Goal: Task Accomplishment & Management: Use online tool/utility

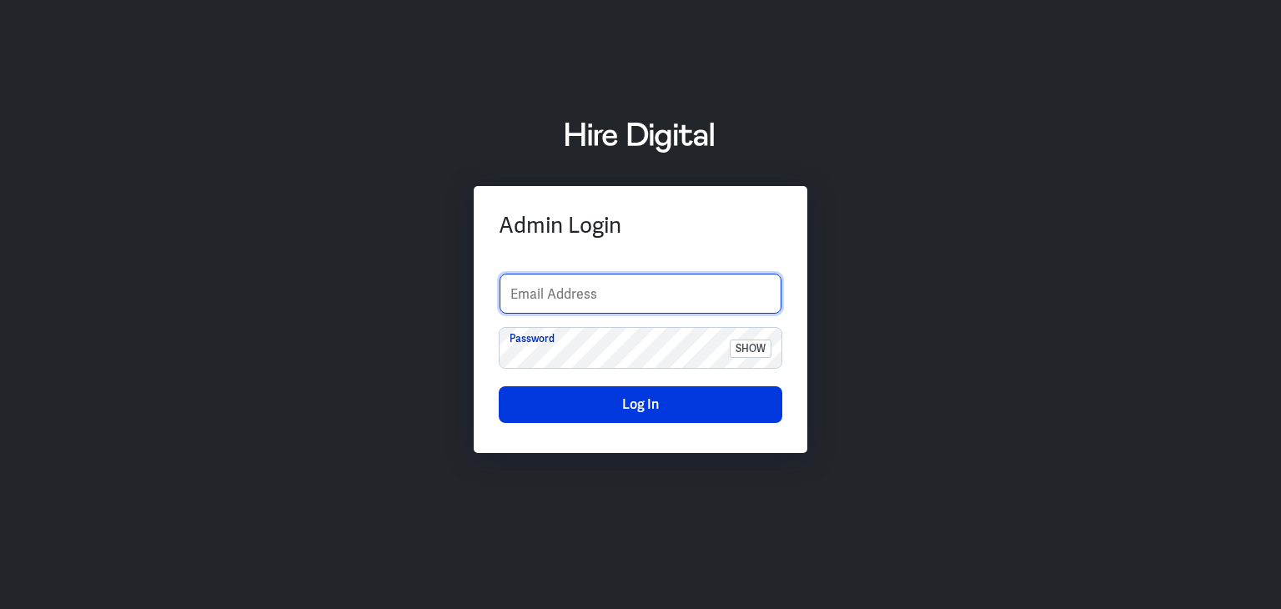
click at [524, 284] on input "text" at bounding box center [641, 294] width 282 height 40
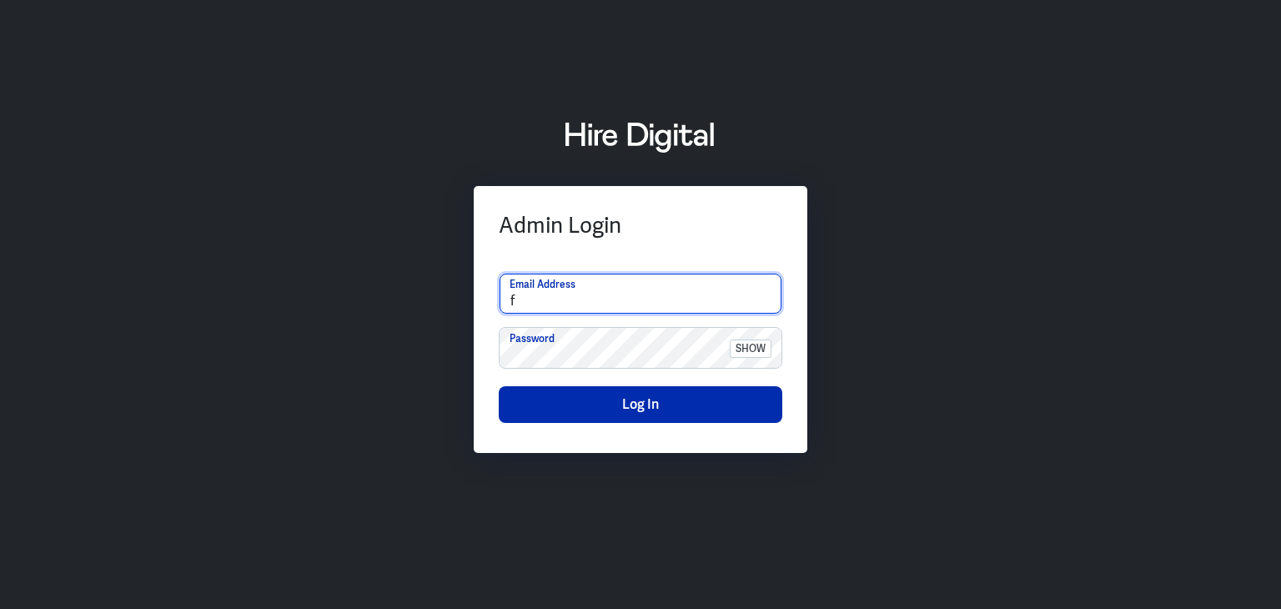
type input "finance-admin"
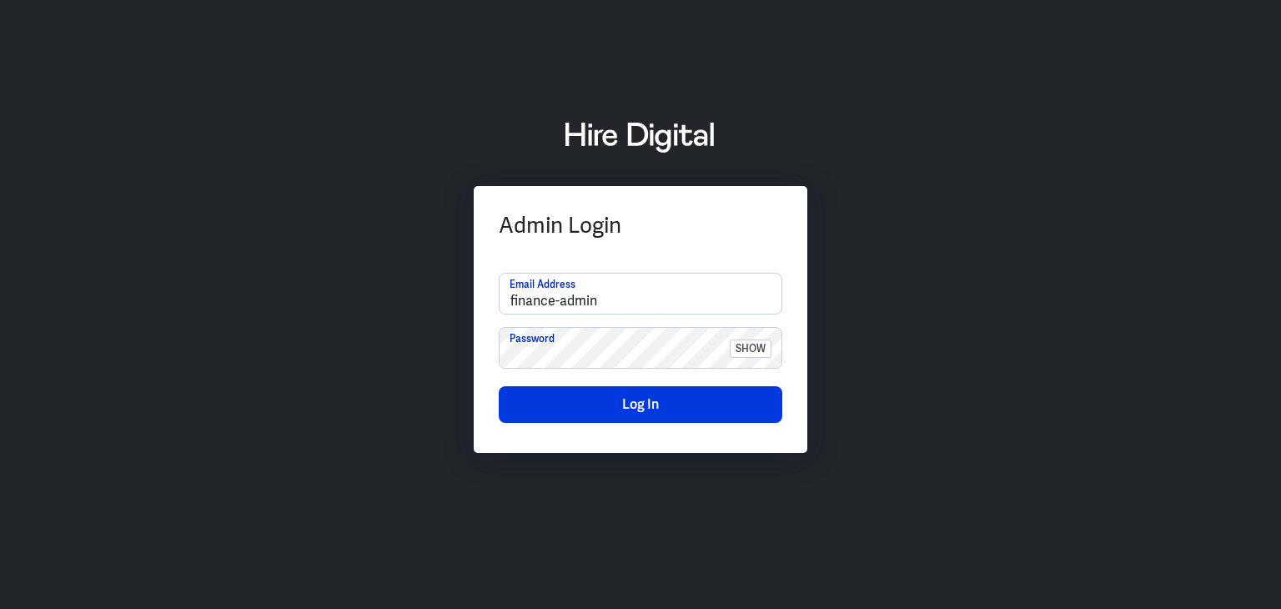
click at [1128, 284] on div "Admin Login finance-admin Email Address Password show Log In" at bounding box center [640, 305] width 1281 height 414
click at [630, 407] on button "Log In" at bounding box center [641, 404] width 284 height 37
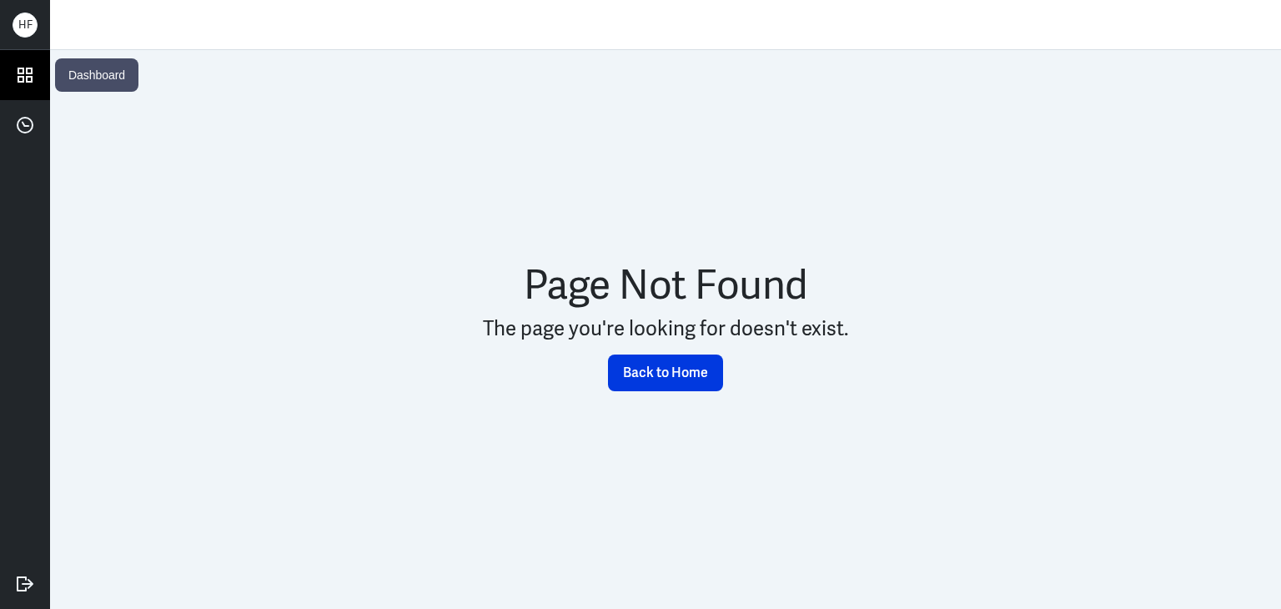
click at [19, 68] on icon at bounding box center [24, 74] width 13 height 13
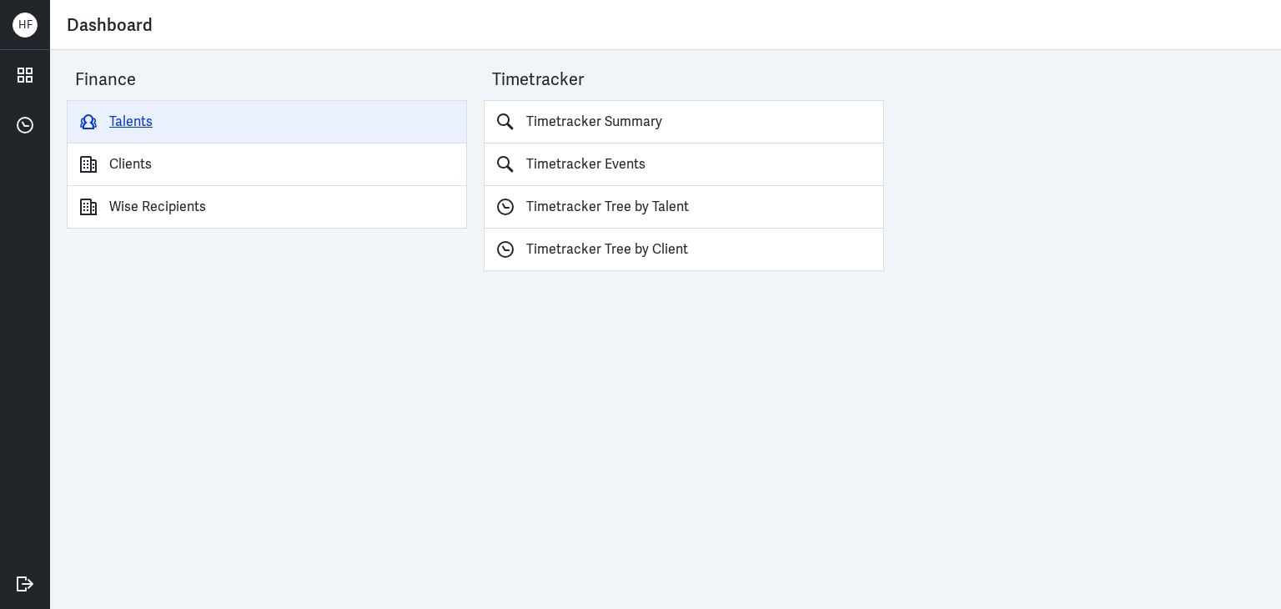
click at [133, 121] on link "Talents" at bounding box center [267, 121] width 400 height 43
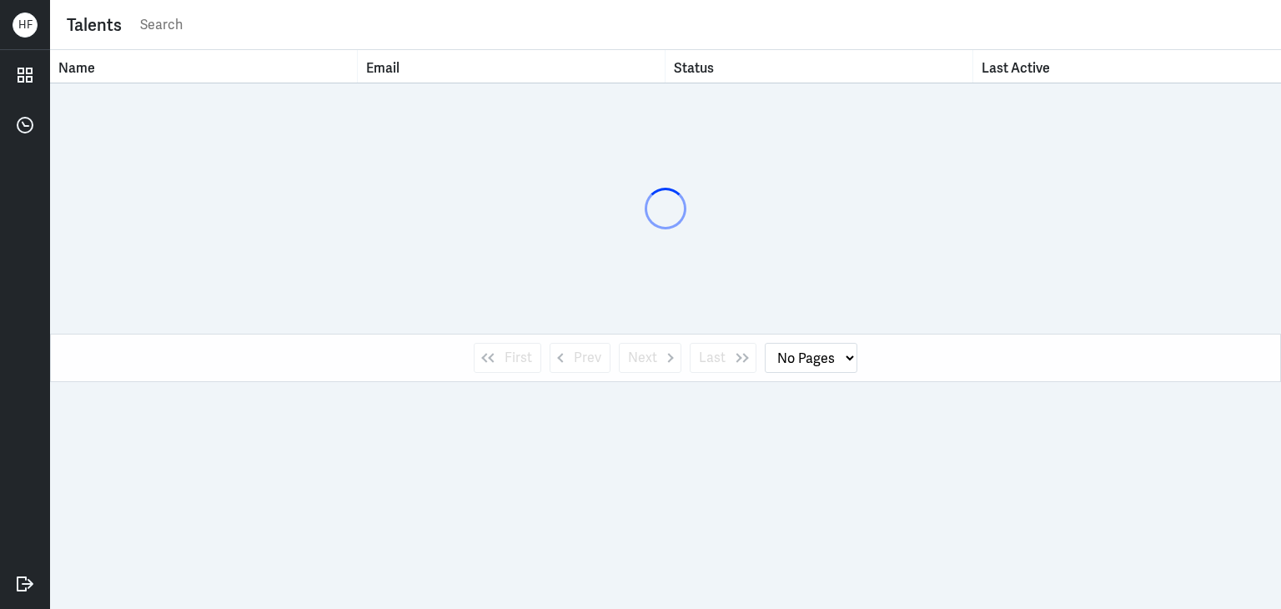
select select "1"
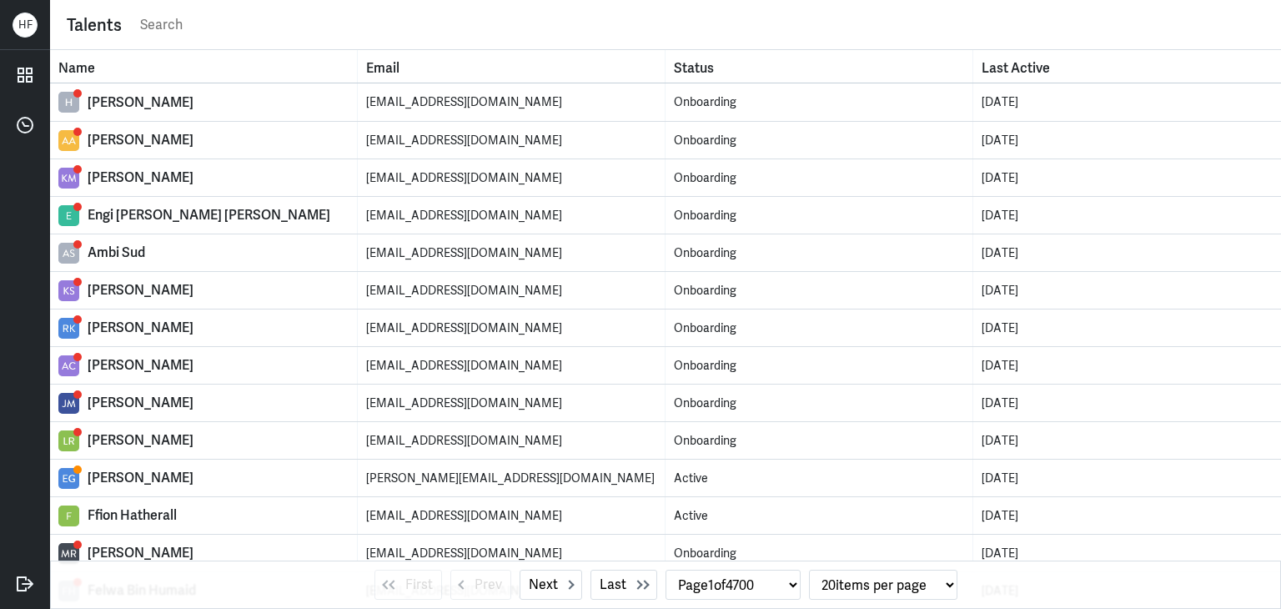
click at [204, 36] on input "text" at bounding box center [701, 25] width 1126 height 25
type input "joy wang"
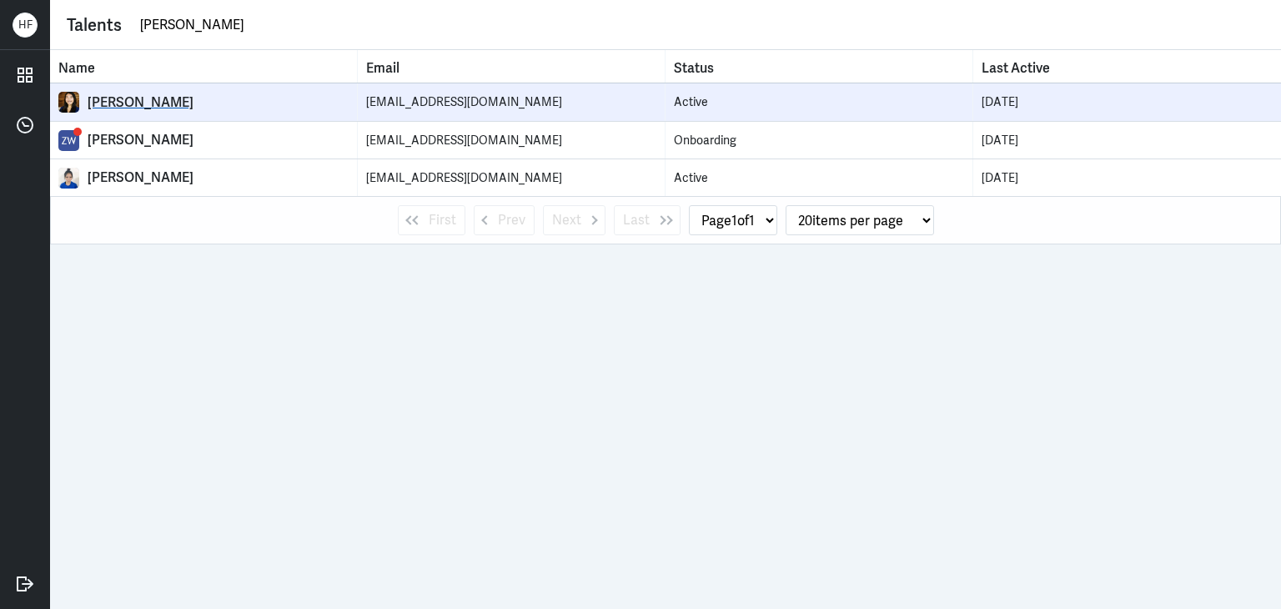
click at [107, 97] on div "[PERSON_NAME]" at bounding box center [218, 102] width 261 height 17
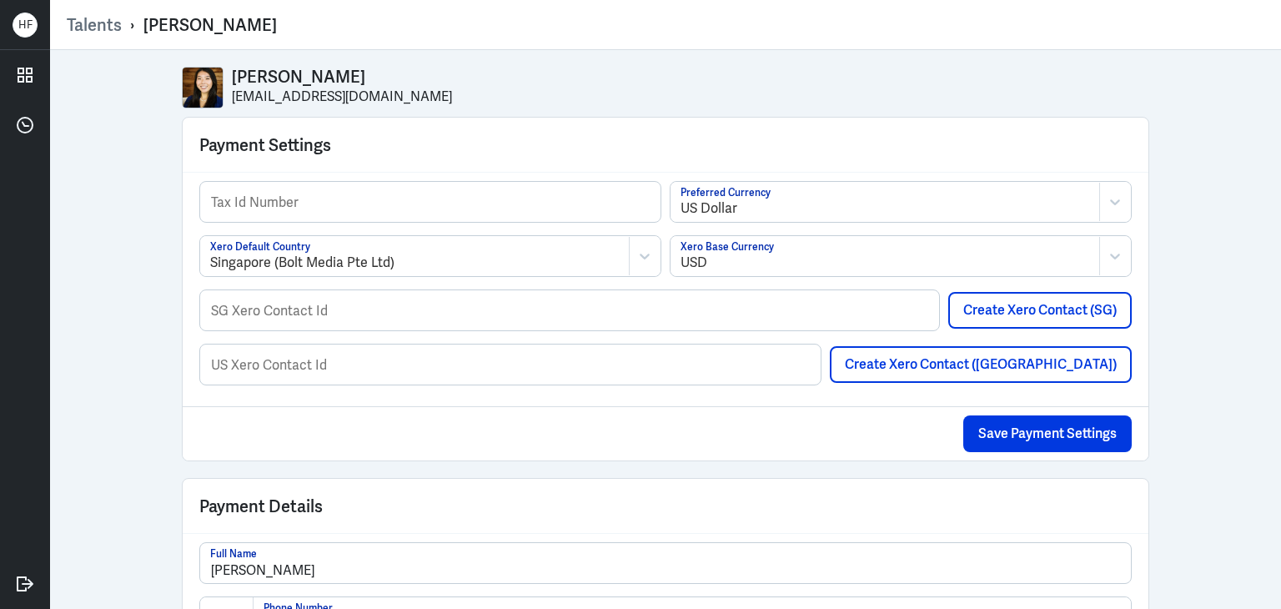
select select "1"
click at [1024, 307] on button "Create Xero Contact (SG)" at bounding box center [1039, 310] width 183 height 37
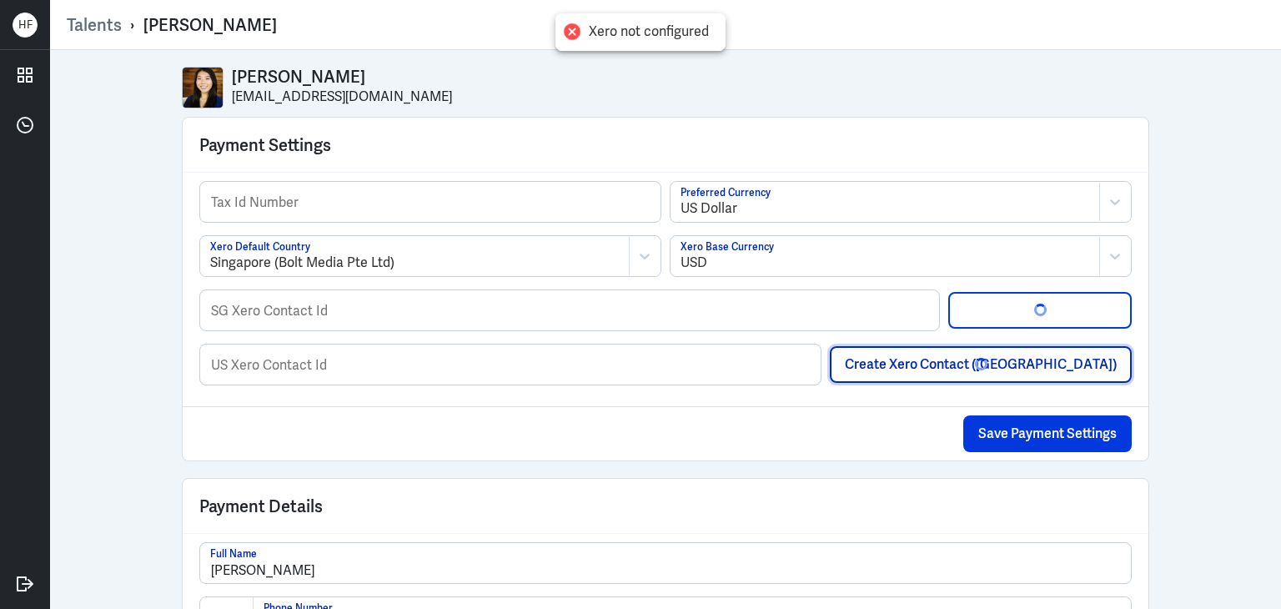
click at [988, 364] on div "button" at bounding box center [981, 364] width 13 height 13
click at [987, 363] on div "button" at bounding box center [980, 364] width 13 height 13
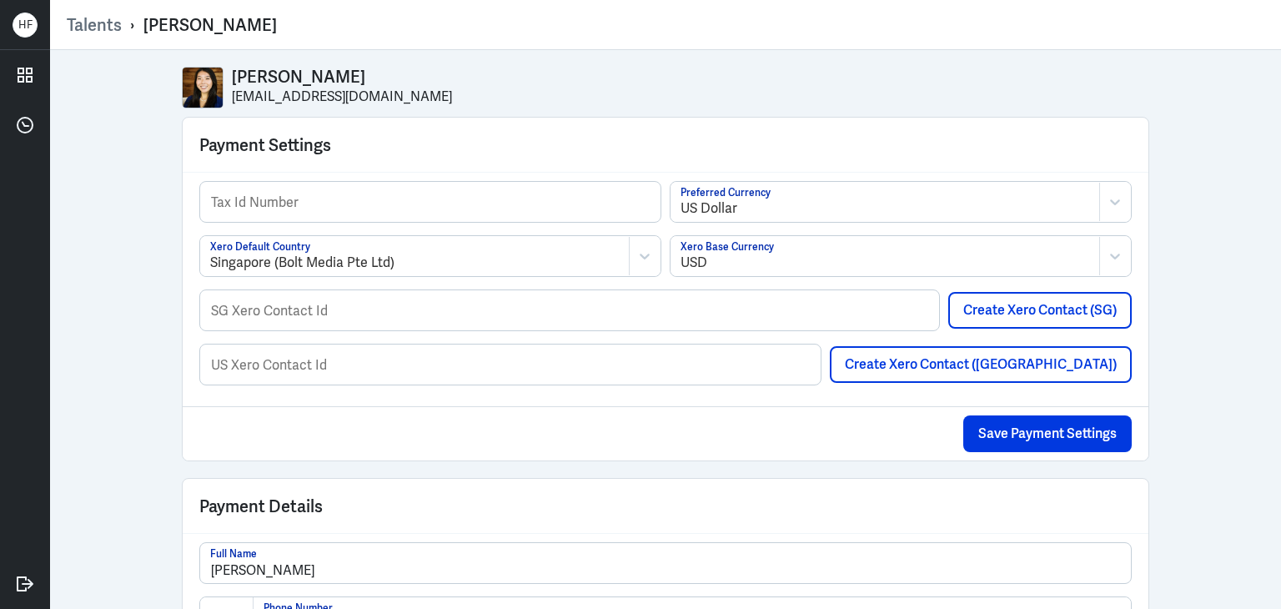
select select "1"
click at [1022, 324] on button "Create Xero Contact (SG)" at bounding box center [1039, 310] width 183 height 37
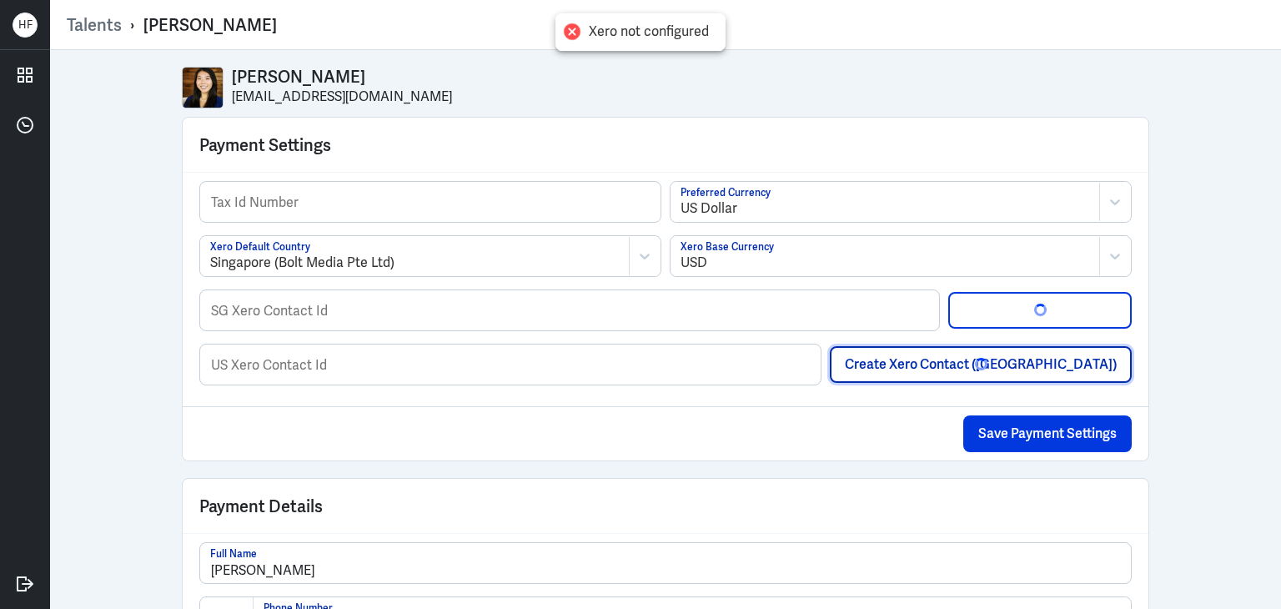
click at [988, 367] on div "button" at bounding box center [981, 364] width 13 height 13
